Goal: Information Seeking & Learning: Learn about a topic

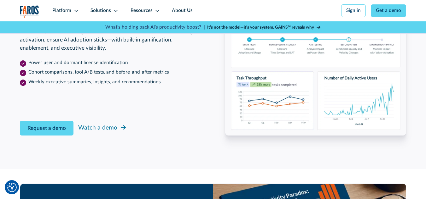
scroll to position [1008, 0]
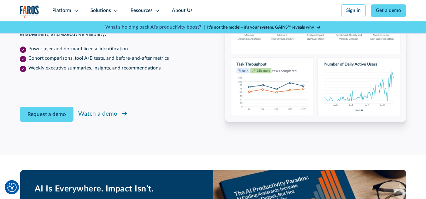
click at [112, 119] on div "Watch a demo" at bounding box center [97, 114] width 39 height 9
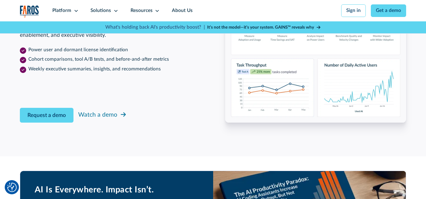
scroll to position [1008, 0]
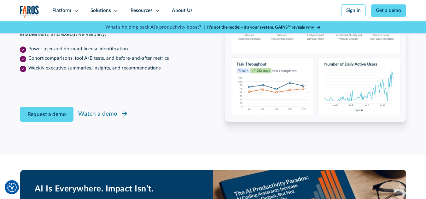
click at [78, 119] on div "Watch a demo" at bounding box center [97, 114] width 39 height 9
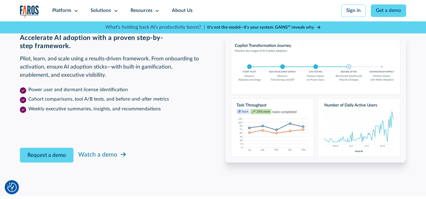
scroll to position [1008, 0]
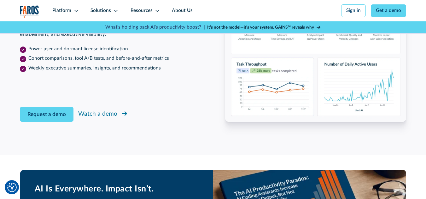
click at [124, 116] on icon at bounding box center [124, 114] width 5 height 4
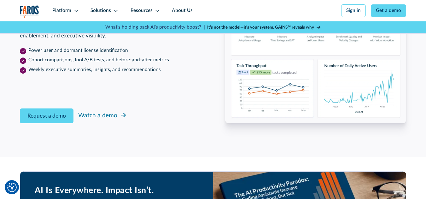
scroll to position [1008, 0]
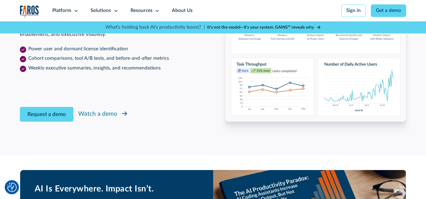
click at [113, 119] on div "Watch a demo" at bounding box center [97, 114] width 39 height 9
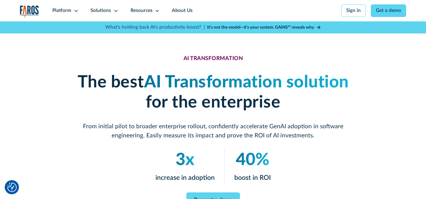
click at [233, 28] on strong "It’s not the model—it’s your system. GAINS™ reveals why" at bounding box center [260, 27] width 107 height 4
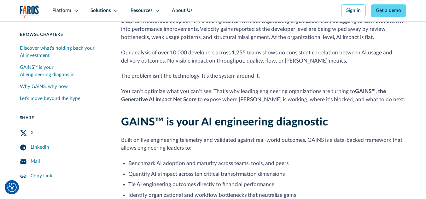
scroll to position [231, 0]
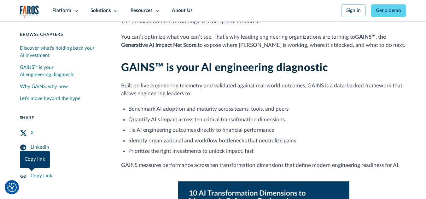
click at [21, 179] on icon "Copy Link" at bounding box center [24, 176] width 8 height 7
